Goal: Task Accomplishment & Management: Manage account settings

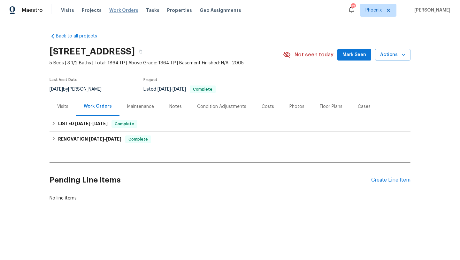
click at [123, 12] on span "Work Orders" at bounding box center [123, 10] width 29 height 6
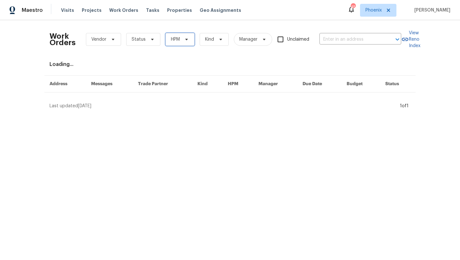
click at [174, 42] on span "HPM" at bounding box center [175, 39] width 9 height 6
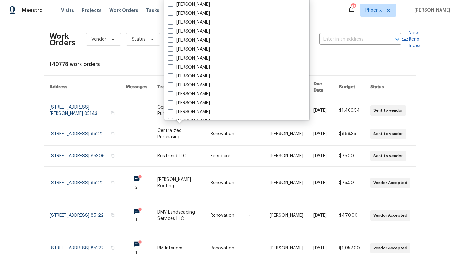
scroll to position [384, 0]
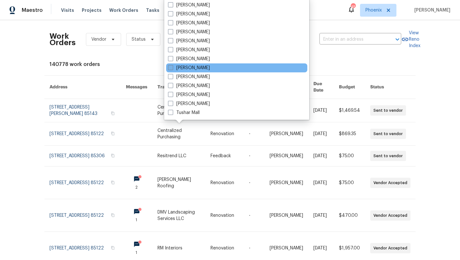
click at [169, 66] on span at bounding box center [170, 67] width 5 height 5
click at [169, 66] on input "[PERSON_NAME]" at bounding box center [170, 67] width 4 height 4
checkbox input "true"
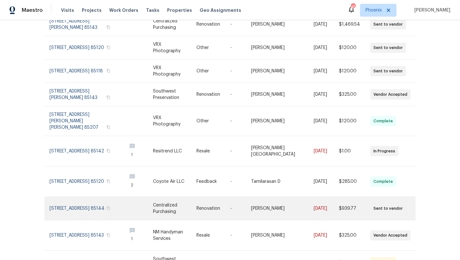
scroll to position [108, 0]
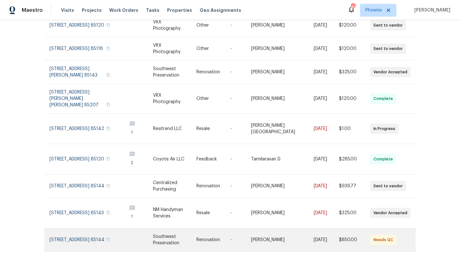
click at [89, 228] on link at bounding box center [86, 239] width 72 height 23
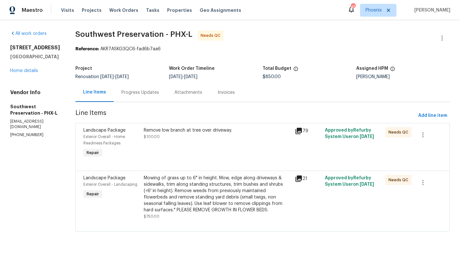
click at [184, 136] on div "Remove low branch at tree over driveway. $100.00" at bounding box center [217, 133] width 147 height 13
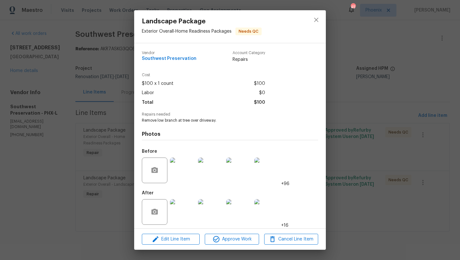
click at [185, 211] on img at bounding box center [183, 212] width 26 height 26
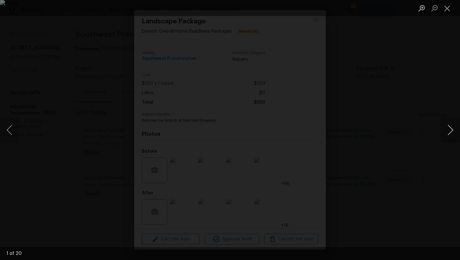
click at [449, 133] on button "Next image" at bounding box center [450, 130] width 19 height 26
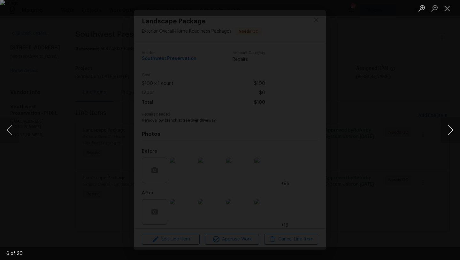
click at [449, 133] on button "Next image" at bounding box center [450, 130] width 19 height 26
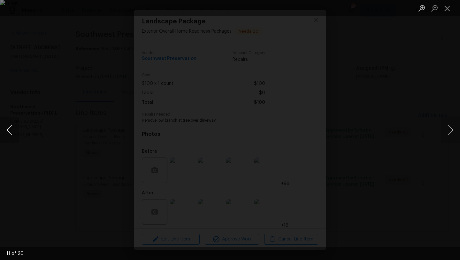
click at [8, 130] on button "Previous image" at bounding box center [9, 130] width 19 height 26
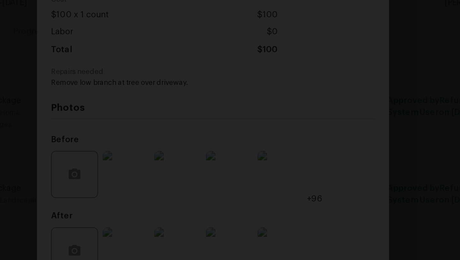
click at [216, 111] on img "Lightbox" at bounding box center [239, 107] width 610 height 344
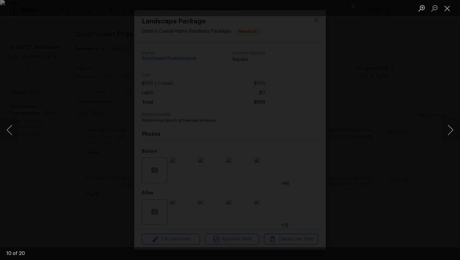
click at [447, 16] on li "Lightbox" at bounding box center [447, 8] width 13 height 16
click at [452, 130] on button "Next image" at bounding box center [450, 130] width 19 height 26
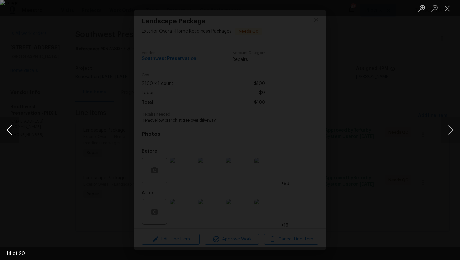
click at [8, 128] on button "Previous image" at bounding box center [9, 130] width 19 height 26
click at [450, 131] on button "Next image" at bounding box center [450, 130] width 19 height 26
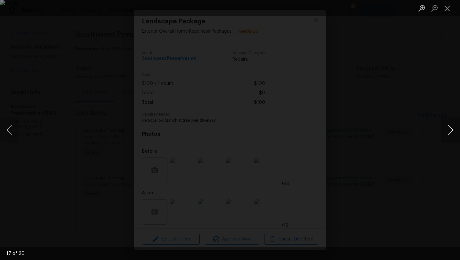
click at [450, 131] on button "Next image" at bounding box center [450, 130] width 19 height 26
click at [449, 131] on button "Next image" at bounding box center [450, 130] width 19 height 26
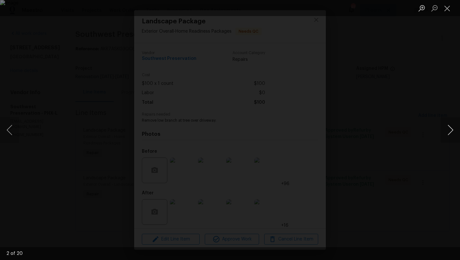
click at [449, 131] on button "Next image" at bounding box center [450, 130] width 19 height 26
click at [448, 9] on button "Close lightbox" at bounding box center [447, 8] width 13 height 11
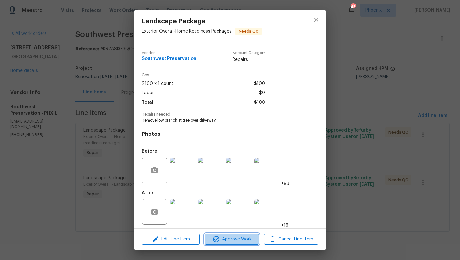
click at [226, 241] on span "Approve Work" at bounding box center [232, 239] width 50 height 8
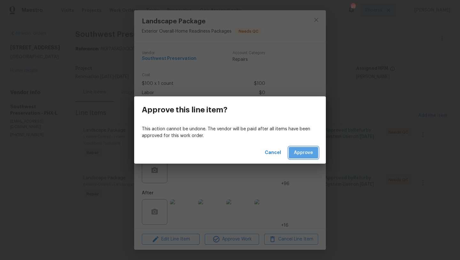
click at [305, 156] on button "Approve" at bounding box center [303, 153] width 29 height 12
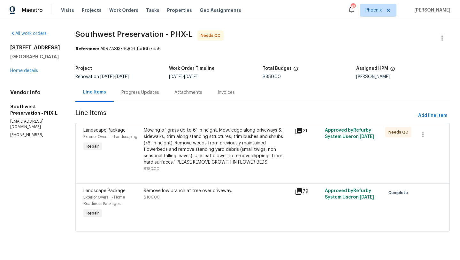
click at [211, 151] on div "Mowing of grass up to 6" in height. Mow, edge along driveways & sidewalks, trim…" at bounding box center [217, 146] width 147 height 38
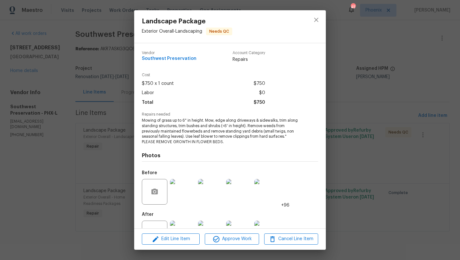
scroll to position [24, 0]
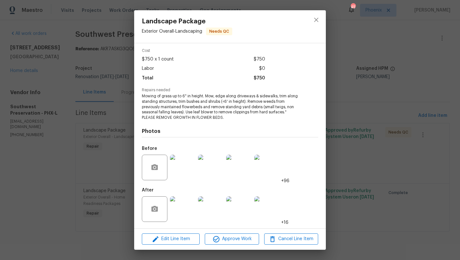
click at [184, 163] on img at bounding box center [183, 167] width 26 height 26
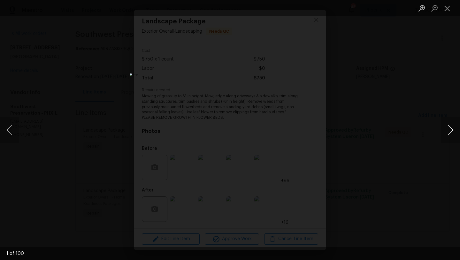
click at [450, 130] on button "Next image" at bounding box center [450, 130] width 19 height 26
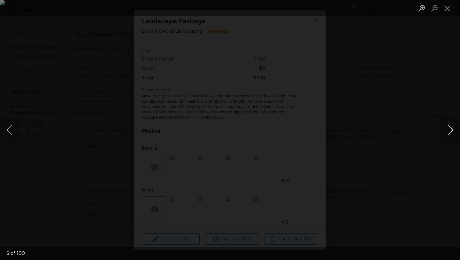
click at [450, 130] on button "Next image" at bounding box center [450, 130] width 19 height 26
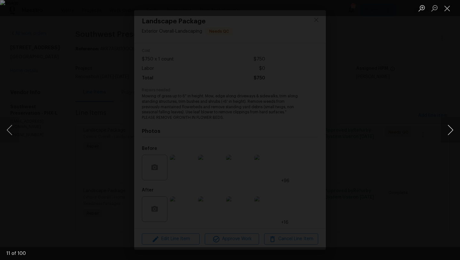
click at [450, 130] on button "Next image" at bounding box center [450, 130] width 19 height 26
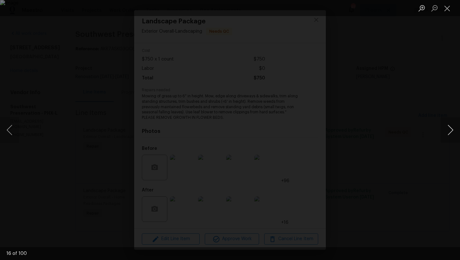
click at [450, 130] on button "Next image" at bounding box center [450, 130] width 19 height 26
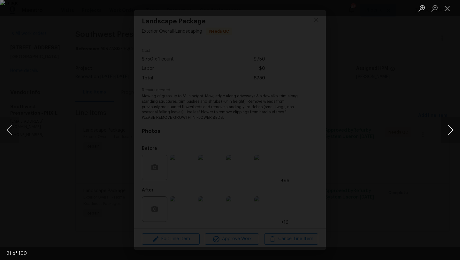
click at [450, 130] on button "Next image" at bounding box center [450, 130] width 19 height 26
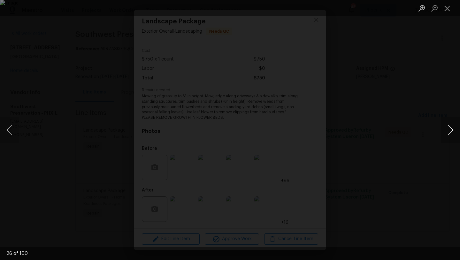
click at [450, 130] on button "Next image" at bounding box center [450, 130] width 19 height 26
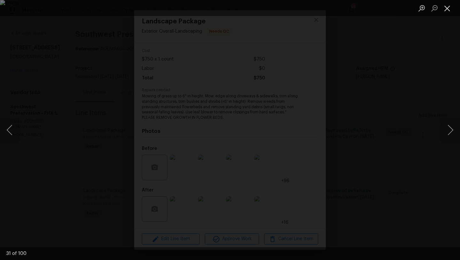
click at [446, 5] on button "Close lightbox" at bounding box center [447, 8] width 13 height 11
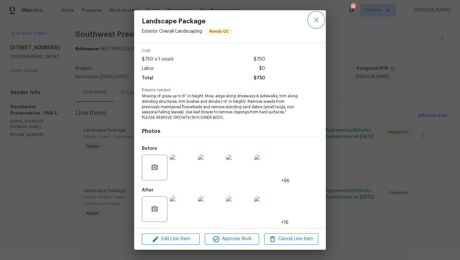
click at [317, 20] on icon "close" at bounding box center [316, 20] width 4 height 4
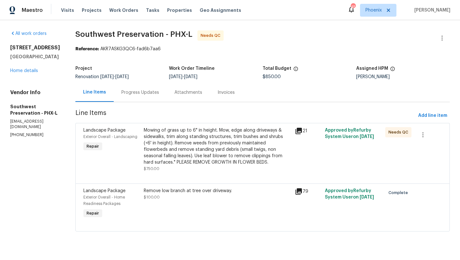
click at [137, 92] on div "Progress Updates" at bounding box center [140, 92] width 38 height 6
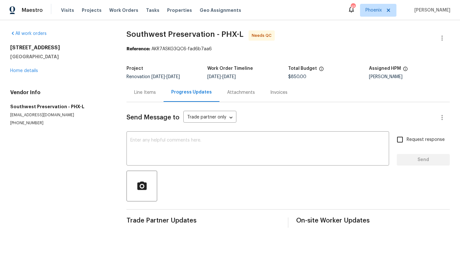
click at [136, 91] on div "Line Items" at bounding box center [145, 92] width 22 height 6
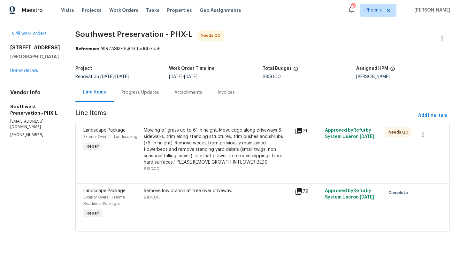
click at [176, 147] on div "Mowing of grass up to 6" in height. Mow, edge along driveways & sidewalks, trim…" at bounding box center [217, 146] width 147 height 38
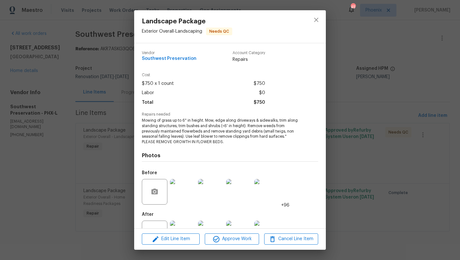
scroll to position [24, 0]
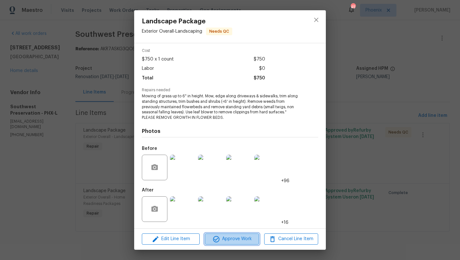
click at [231, 239] on span "Approve Work" at bounding box center [232, 239] width 50 height 8
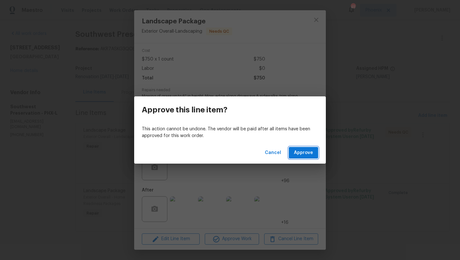
click at [306, 154] on span "Approve" at bounding box center [303, 153] width 19 height 8
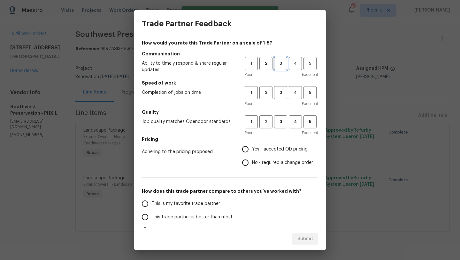
click at [279, 59] on button "3" at bounding box center [280, 63] width 13 height 13
click at [280, 96] on span "3" at bounding box center [281, 92] width 12 height 7
click at [280, 124] on span "3" at bounding box center [281, 121] width 12 height 7
click at [247, 148] on input "Yes - accepted OD pricing" at bounding box center [245, 148] width 13 height 13
radio input "true"
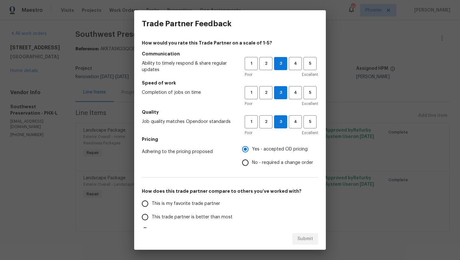
click at [143, 219] on input "This trade partner is better than most" at bounding box center [144, 216] width 13 height 13
click at [303, 237] on span "Submit" at bounding box center [306, 239] width 16 height 8
radio input "true"
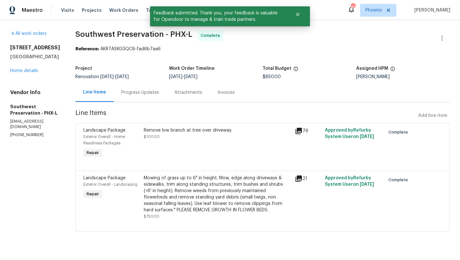
click at [25, 74] on div "33153 N Cat Hills Ave San Tan Valley, AZ 85144 Home details" at bounding box center [35, 58] width 50 height 29
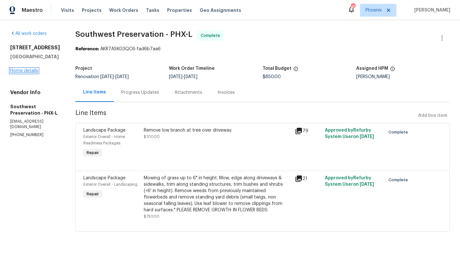
click at [28, 73] on link "Home details" at bounding box center [24, 70] width 28 height 4
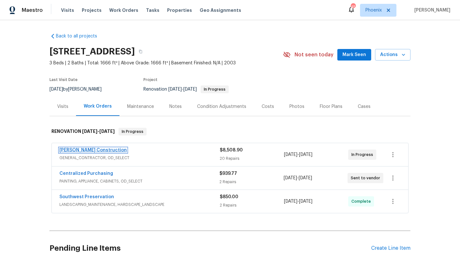
click at [71, 149] on link "Strasser Construction" at bounding box center [92, 150] width 67 height 4
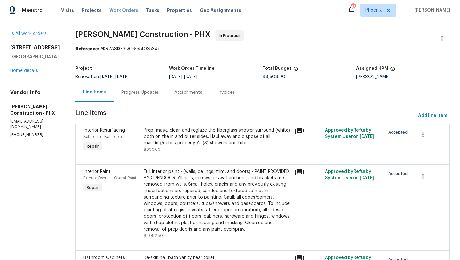
click at [120, 10] on span "Work Orders" at bounding box center [123, 10] width 29 height 6
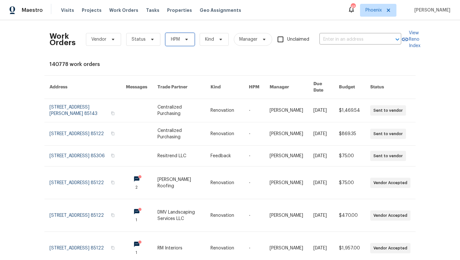
click at [175, 35] on span "HPM" at bounding box center [180, 39] width 29 height 13
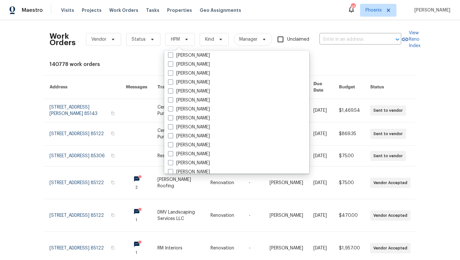
scroll to position [384, 0]
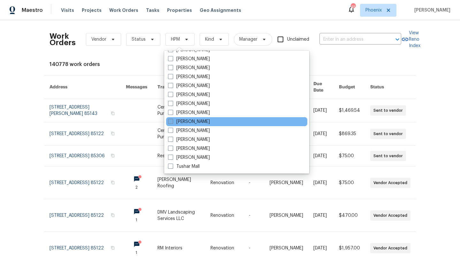
click at [172, 121] on span at bounding box center [170, 121] width 5 height 5
click at [172, 121] on input "[PERSON_NAME]" at bounding box center [170, 120] width 4 height 4
checkbox input "true"
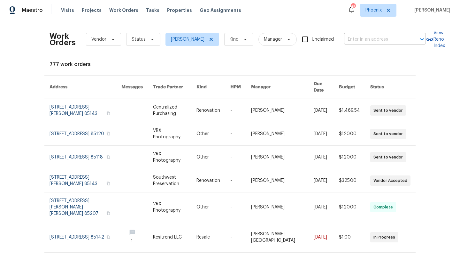
click at [350, 40] on input "text" at bounding box center [376, 40] width 64 height 10
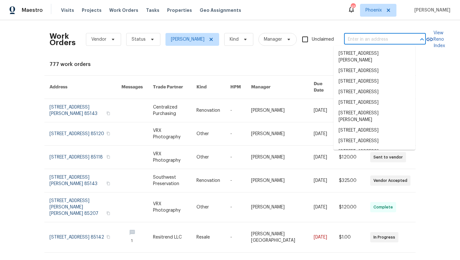
paste input "[STREET_ADDRESS]"
type input "[STREET_ADDRESS]"
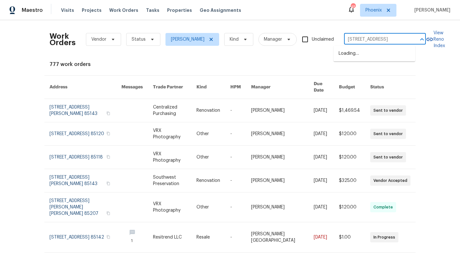
scroll to position [0, 34]
click at [347, 59] on li "[STREET_ADDRESS]" at bounding box center [375, 53] width 82 height 11
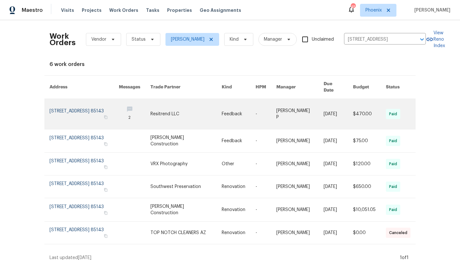
click at [84, 105] on link at bounding box center [84, 114] width 69 height 30
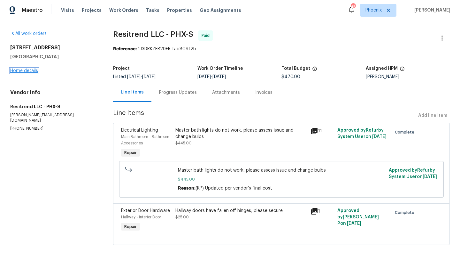
click at [13, 69] on link "Home details" at bounding box center [24, 70] width 28 height 4
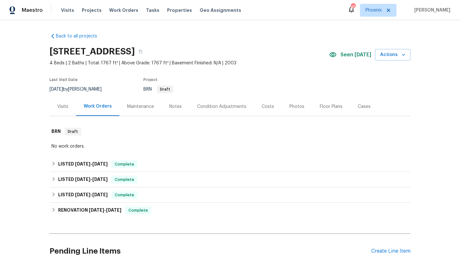
click at [66, 104] on div "Visits" at bounding box center [62, 106] width 11 height 6
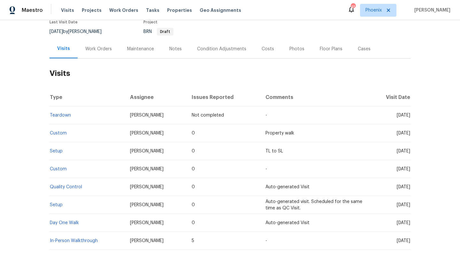
scroll to position [59, 0]
click at [60, 131] on link "Custom" at bounding box center [58, 132] width 17 height 4
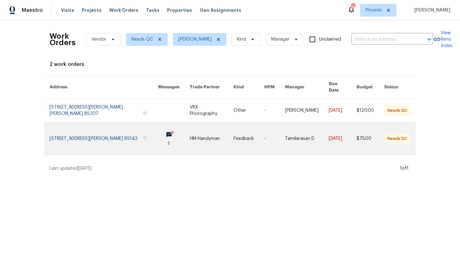
click at [105, 129] on link at bounding box center [104, 138] width 109 height 32
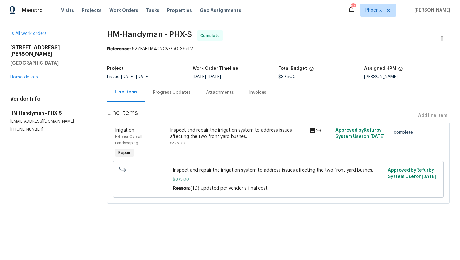
click at [189, 139] on div "Inspect and repair the irrigation system to address issues affecting the two fr…" at bounding box center [237, 133] width 134 height 13
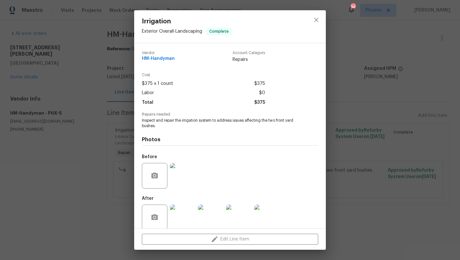
scroll to position [8, 0]
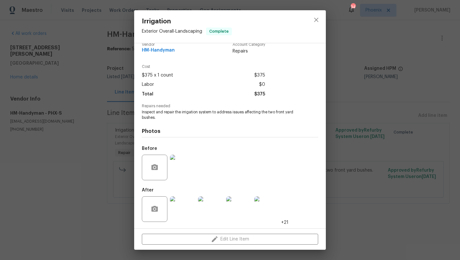
click at [189, 202] on img at bounding box center [183, 209] width 26 height 26
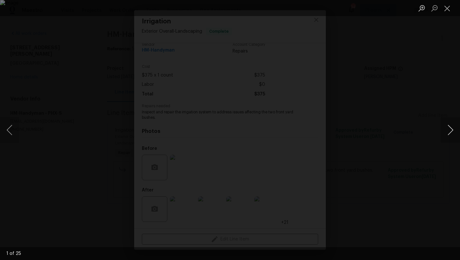
click at [451, 129] on button "Next image" at bounding box center [450, 130] width 19 height 26
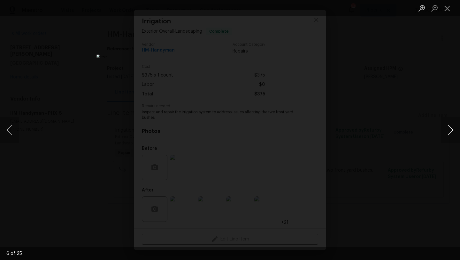
click at [451, 129] on button "Next image" at bounding box center [450, 130] width 19 height 26
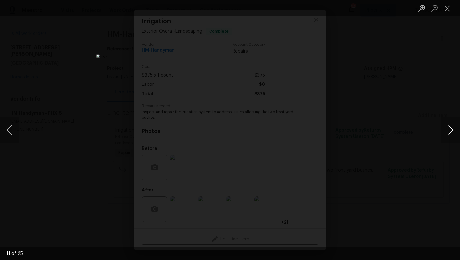
click at [451, 129] on button "Next image" at bounding box center [450, 130] width 19 height 26
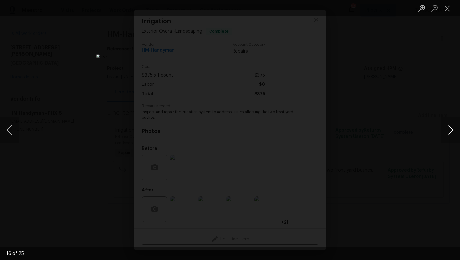
click at [451, 129] on button "Next image" at bounding box center [450, 130] width 19 height 26
click at [447, 3] on button "Close lightbox" at bounding box center [447, 8] width 13 height 11
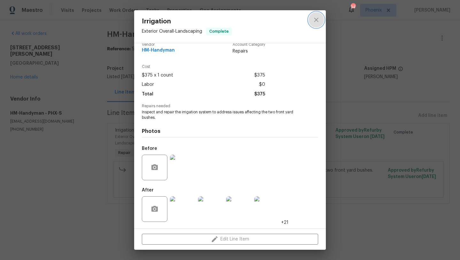
click at [319, 19] on icon "close" at bounding box center [317, 20] width 8 height 8
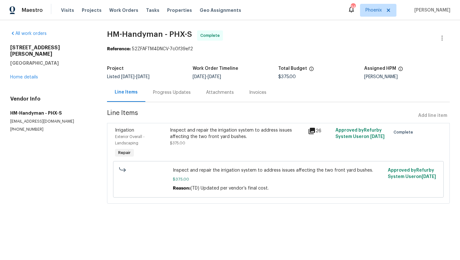
click at [163, 90] on div "Progress Updates" at bounding box center [172, 92] width 38 height 6
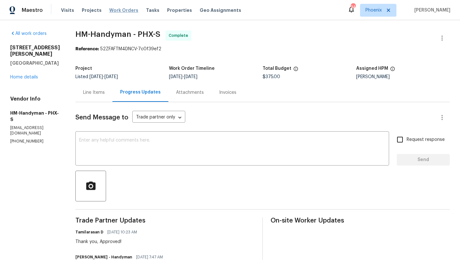
click at [118, 10] on span "Work Orders" at bounding box center [123, 10] width 29 height 6
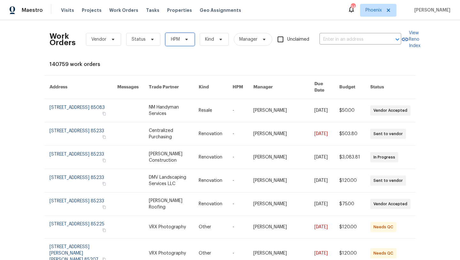
click at [178, 33] on span "HPM" at bounding box center [180, 39] width 29 height 13
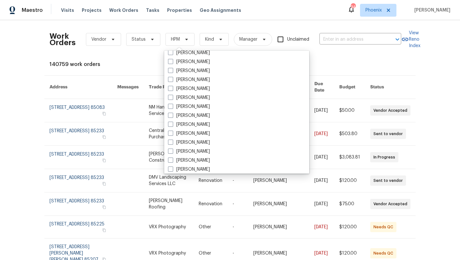
scroll to position [384, 0]
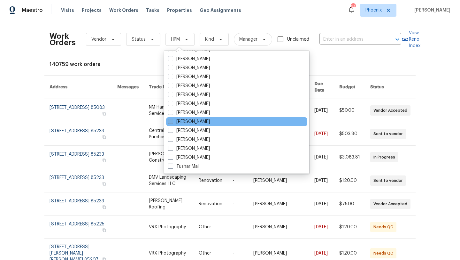
click at [170, 121] on span at bounding box center [170, 121] width 5 height 5
click at [170, 121] on input "[PERSON_NAME]" at bounding box center [170, 120] width 4 height 4
checkbox input "true"
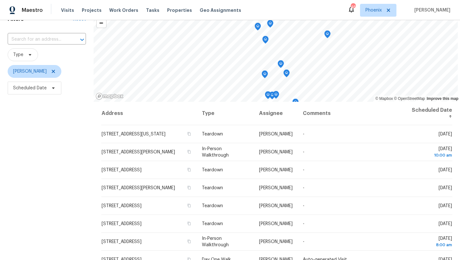
scroll to position [35, 0]
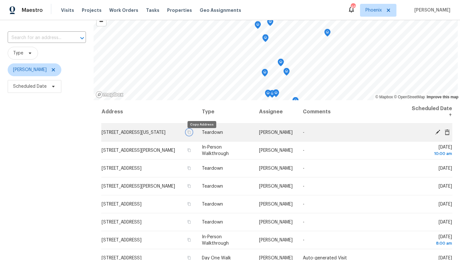
click at [191, 134] on icon "button" at bounding box center [189, 132] width 3 height 4
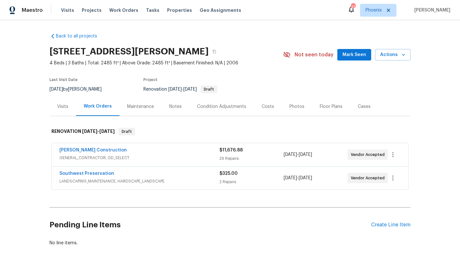
click at [266, 107] on div "Costs" at bounding box center [268, 106] width 12 height 6
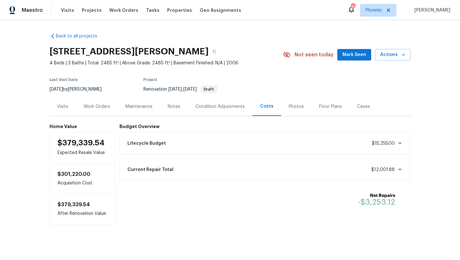
click at [96, 108] on div "Work Orders" at bounding box center [97, 106] width 27 height 6
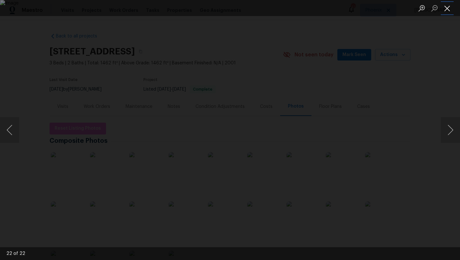
click at [451, 11] on button "Close lightbox" at bounding box center [447, 8] width 13 height 11
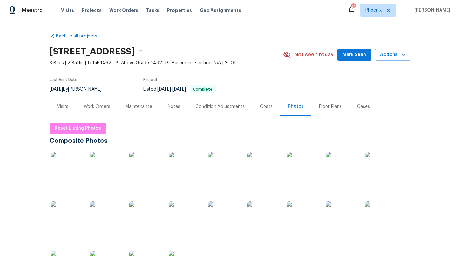
click at [268, 106] on div "Costs" at bounding box center [266, 106] width 12 height 6
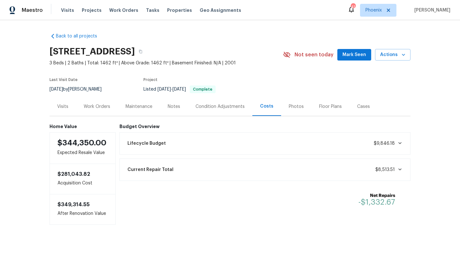
click at [219, 32] on div "Back to all projects 323 E Senna Way, San Tan Valley, AZ 85143 3 Beds | 2 Baths…" at bounding box center [230, 126] width 361 height 197
click at [356, 62] on div "323 E Senna Way, San Tan Valley, AZ 85143 3 Beds | 2 Baths | Total: 1462 ft² | …" at bounding box center [230, 54] width 361 height 23
click at [356, 55] on span "Mark Seen" at bounding box center [355, 55] width 24 height 8
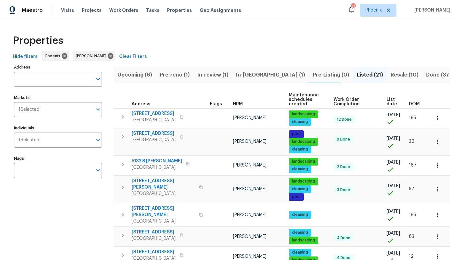
click at [391, 75] on span "Resale (10)" at bounding box center [405, 74] width 28 height 9
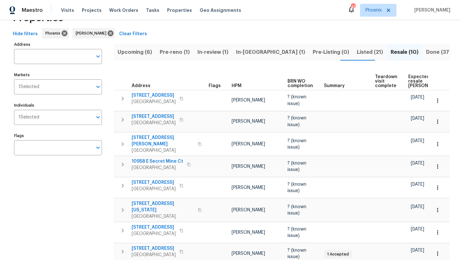
scroll to position [14, 0]
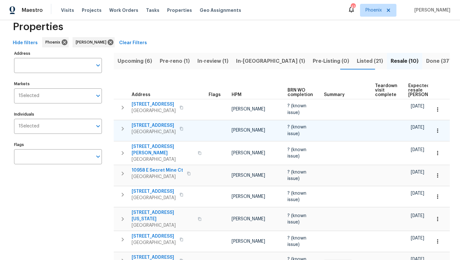
click at [157, 122] on span "[STREET_ADDRESS]" at bounding box center [154, 125] width 44 height 6
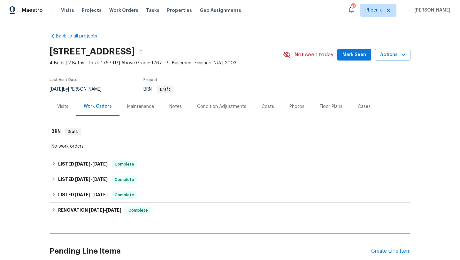
click at [359, 52] on span "Mark Seen" at bounding box center [355, 55] width 24 height 8
click at [294, 105] on div "Photos" at bounding box center [297, 106] width 15 height 6
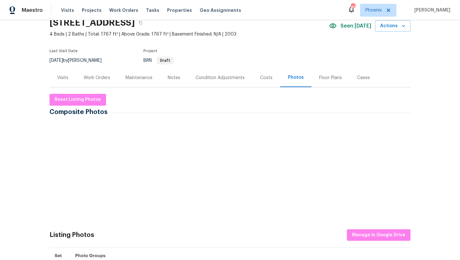
scroll to position [81, 0]
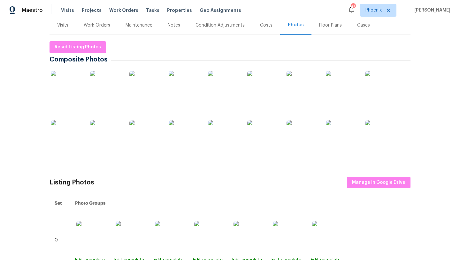
click at [62, 90] on img at bounding box center [67, 87] width 32 height 32
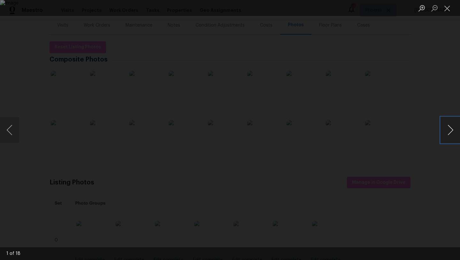
click at [451, 128] on button "Next image" at bounding box center [450, 130] width 19 height 26
click at [451, 130] on button "Next image" at bounding box center [450, 130] width 19 height 26
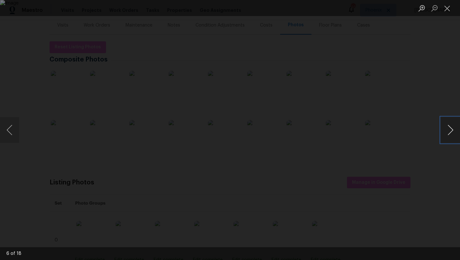
click at [451, 130] on button "Next image" at bounding box center [450, 130] width 19 height 26
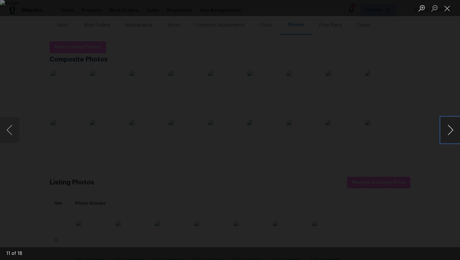
click at [451, 130] on button "Next image" at bounding box center [450, 130] width 19 height 26
click at [447, 7] on button "Close lightbox" at bounding box center [447, 8] width 13 height 11
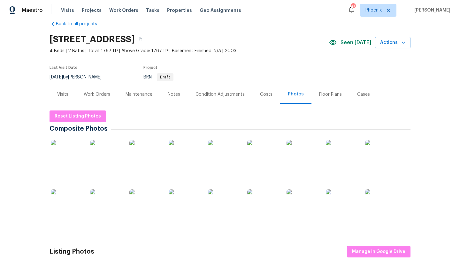
scroll to position [0, 0]
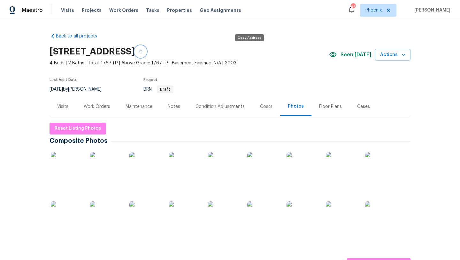
click at [142, 53] on icon "button" at bounding box center [140, 52] width 3 height 4
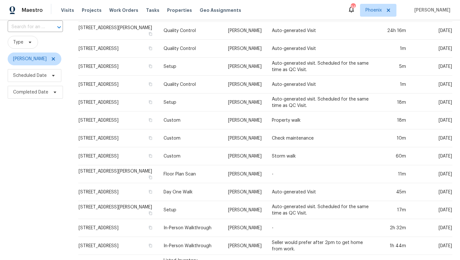
scroll to position [47, 0]
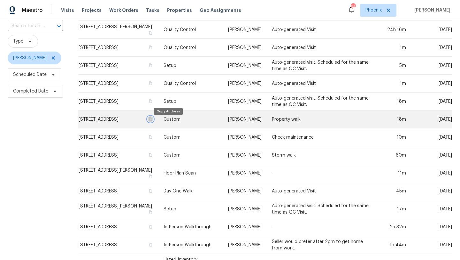
click at [153, 121] on icon "button" at bounding box center [151, 119] width 4 height 4
